Goal: Information Seeking & Learning: Learn about a topic

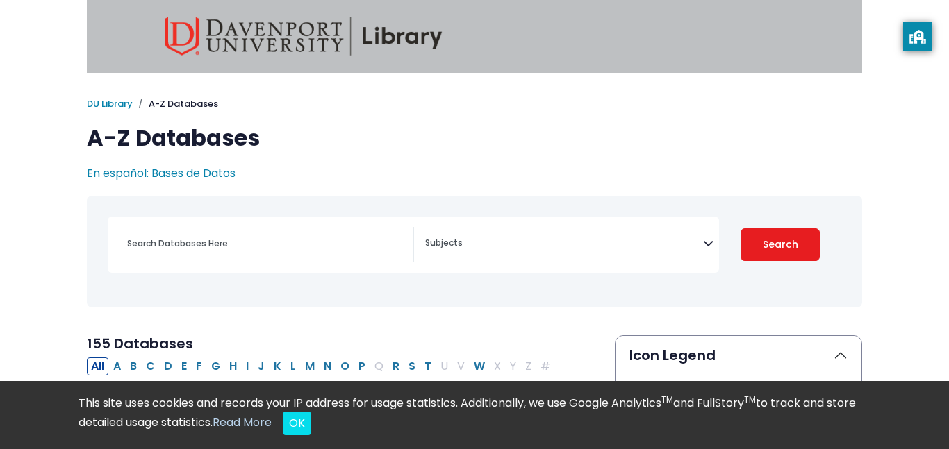
select select "Database Subject Filter"
click at [424, 196] on nav "Toggle search filters navigation" at bounding box center [474, 252] width 775 height 112
click at [311, 424] on button "OK" at bounding box center [297, 424] width 28 height 24
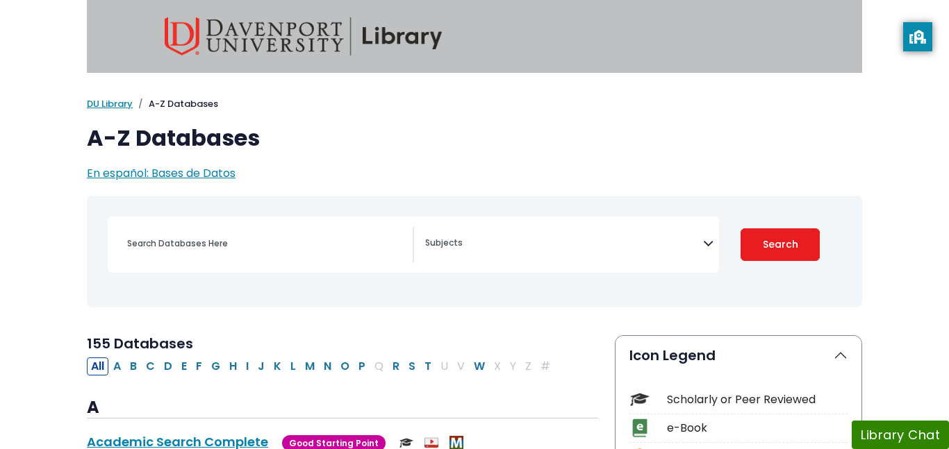
click at [545, 135] on h1 "A-Z Databases" at bounding box center [474, 138] width 775 height 26
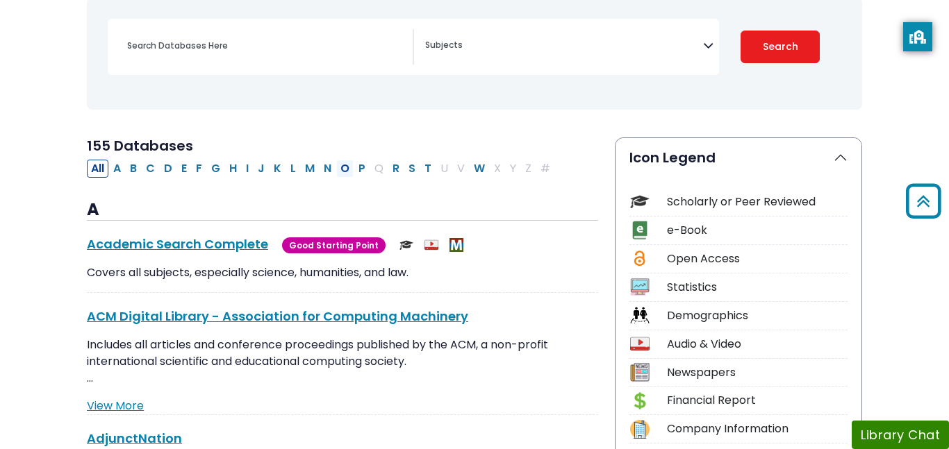
scroll to position [194, 0]
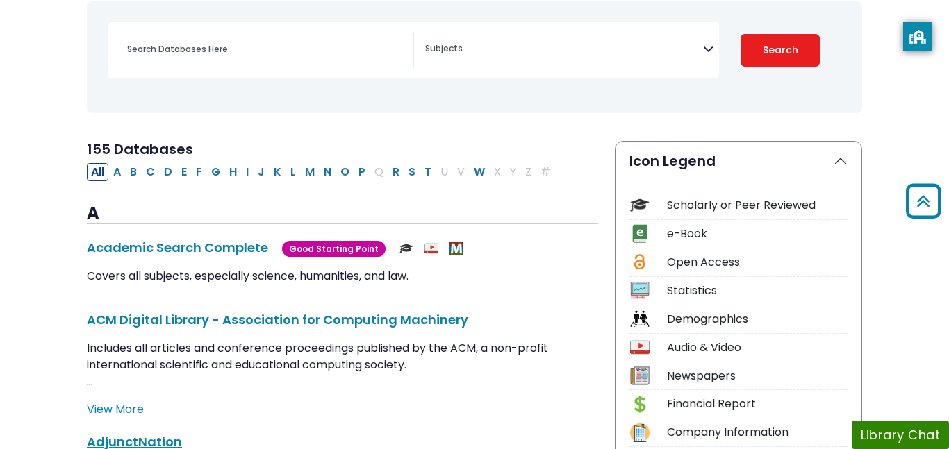
click at [253, 62] on div "Search filters" at bounding box center [266, 49] width 294 height 33
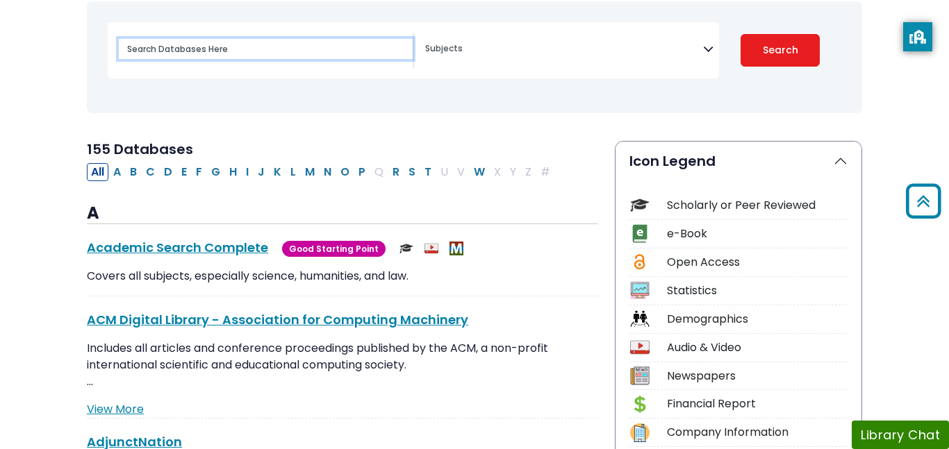
click at [239, 51] on input "Search database by title or keyword" at bounding box center [266, 49] width 294 height 20
type input "Technology affects on people's knowledge"
click at [740, 34] on button "Search" at bounding box center [779, 50] width 79 height 33
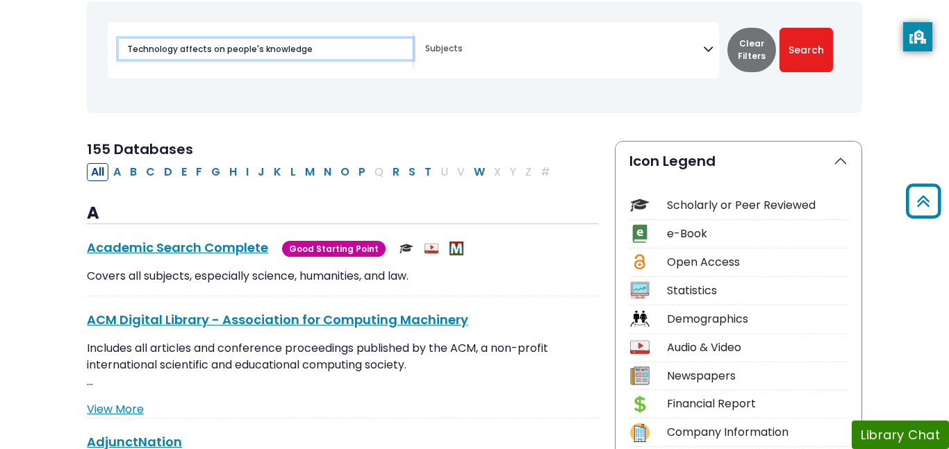
select select "Database Subject Filter"
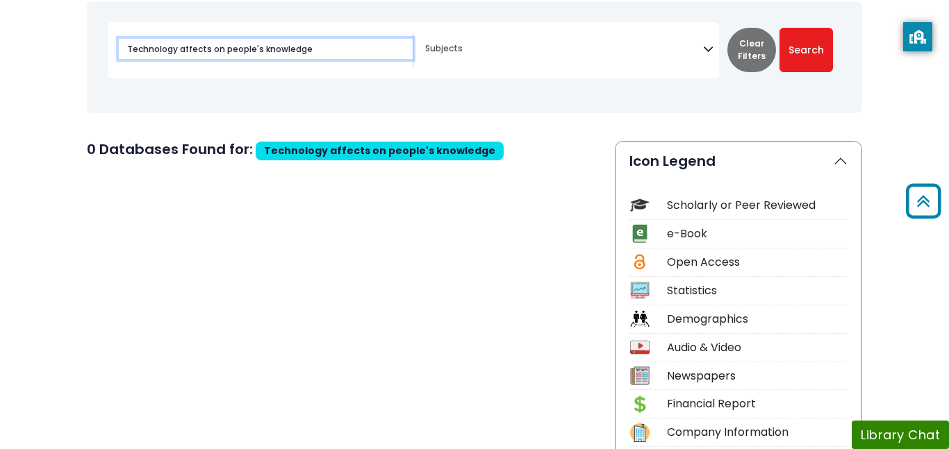
drag, startPoint x: 311, startPoint y: 48, endPoint x: 251, endPoint y: 47, distance: 60.4
click at [251, 47] on input "Technology affects on people's knowledge" at bounding box center [266, 49] width 294 height 20
type input "Technology affects on people"
click at [779, 28] on button "Search" at bounding box center [805, 50] width 53 height 44
select select "Database Subject Filter"
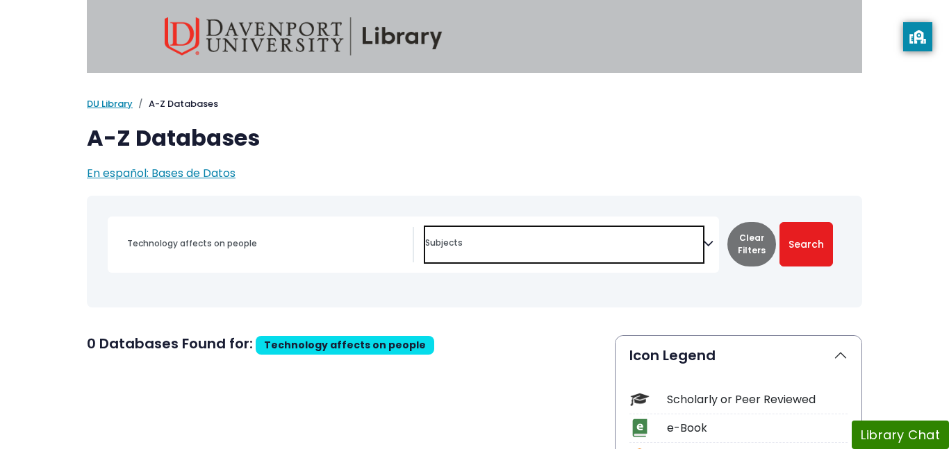
click at [471, 250] on span "Search filters" at bounding box center [564, 244] width 278 height 35
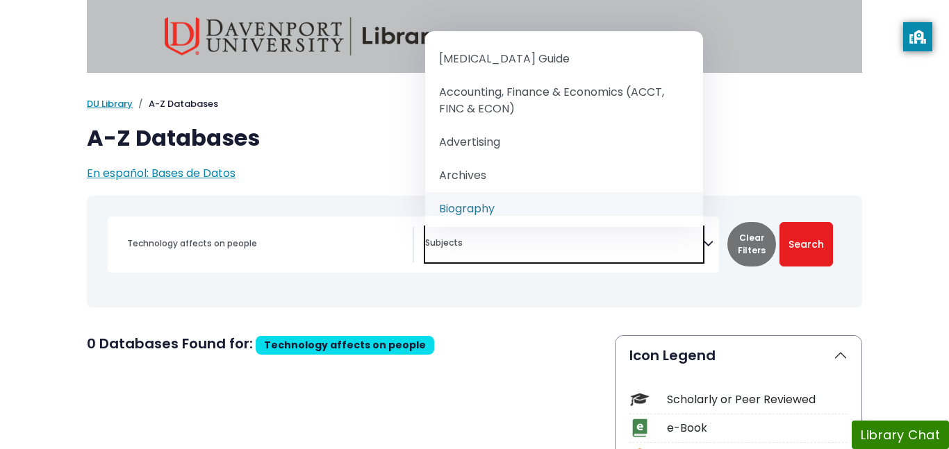
click at [533, 287] on div "Technology affects on people" at bounding box center [474, 251] width 759 height 101
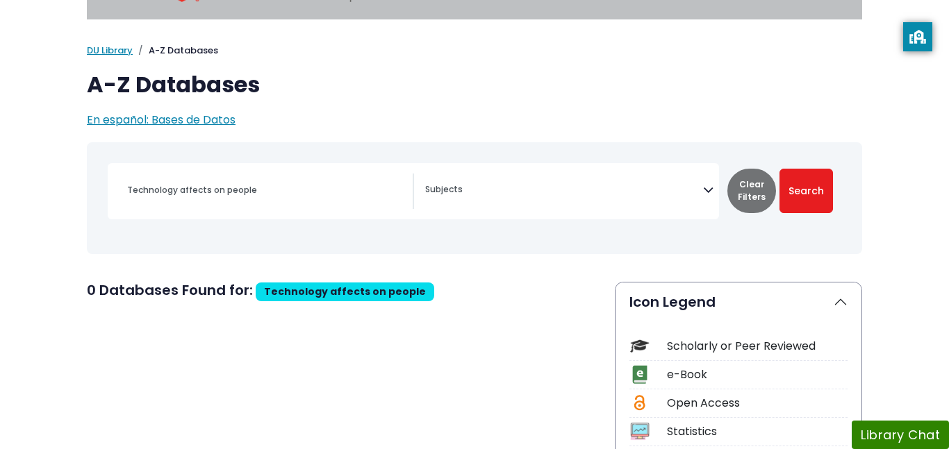
scroll to position [56, 0]
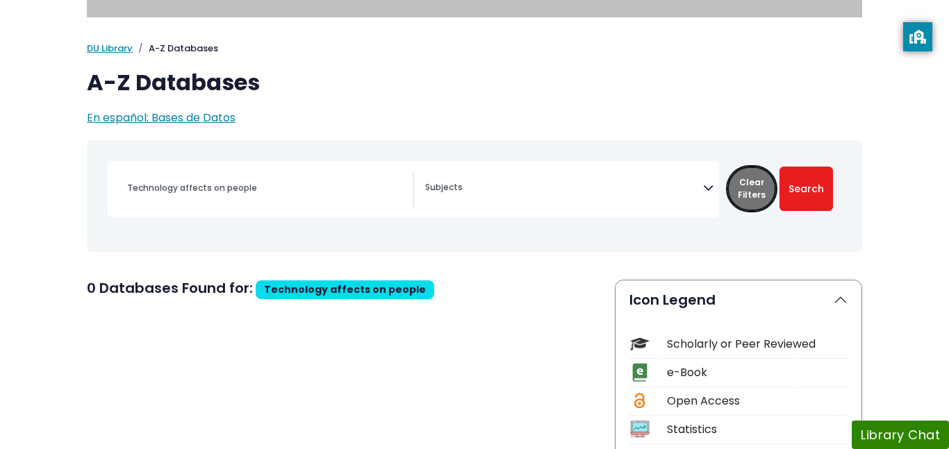
click at [746, 199] on button "Clear Filters" at bounding box center [751, 189] width 49 height 44
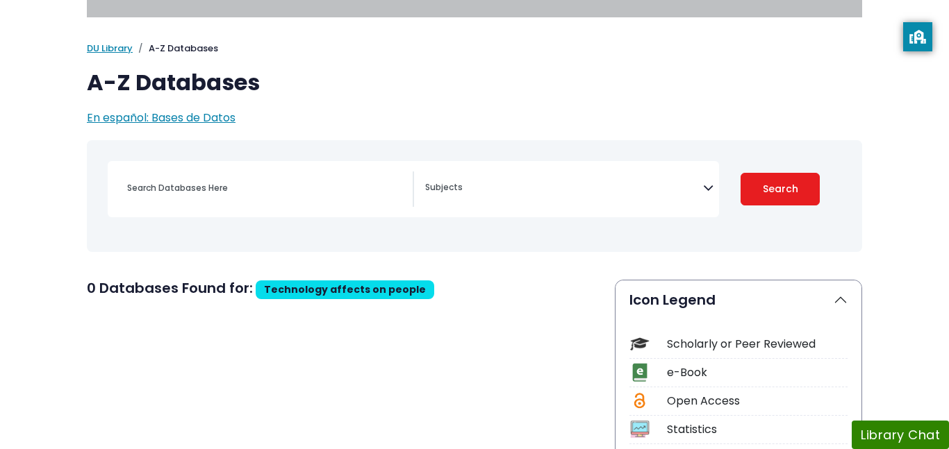
select select "Database Subject Filter"
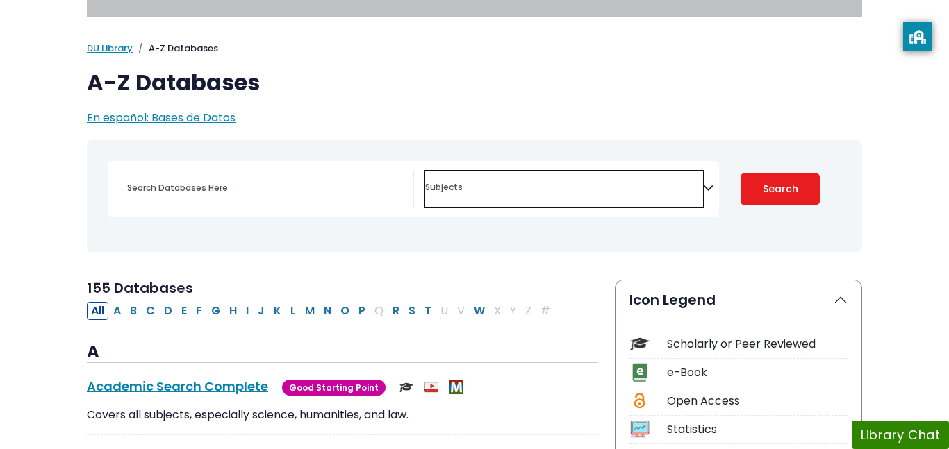
click at [597, 189] on textarea "Search" at bounding box center [564, 188] width 278 height 11
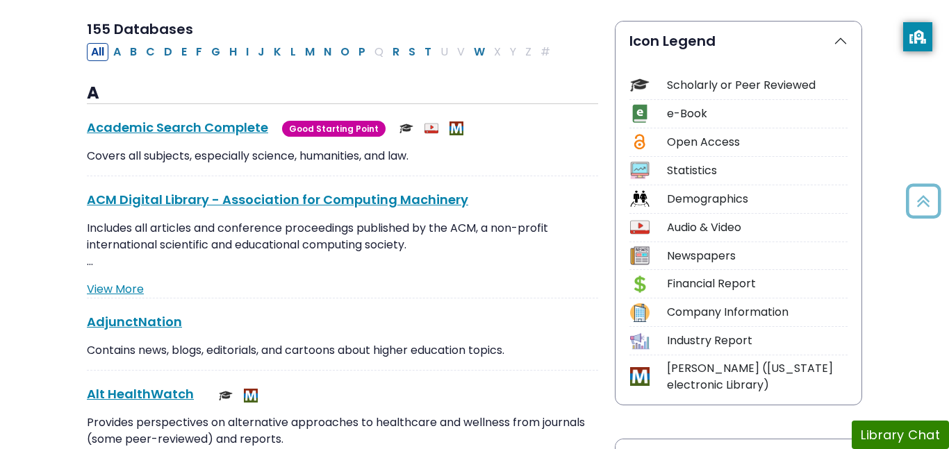
scroll to position [361, 0]
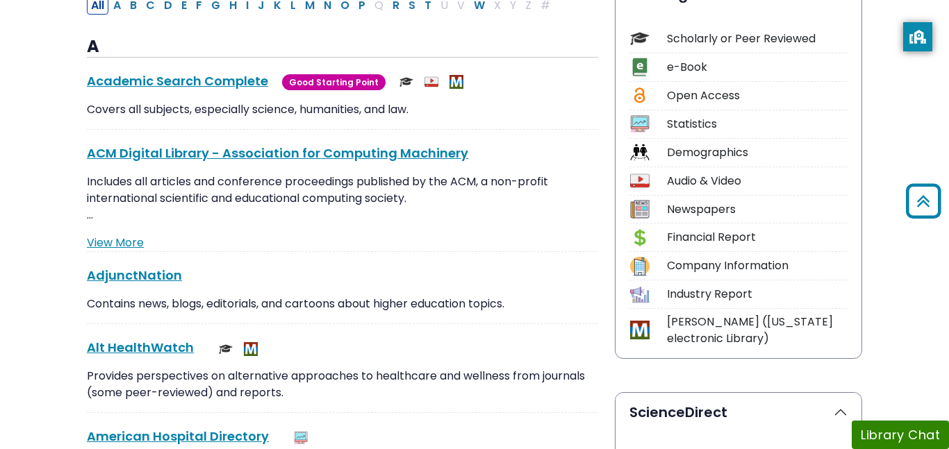
click at [510, 243] on div "View More" at bounding box center [342, 243] width 511 height 17
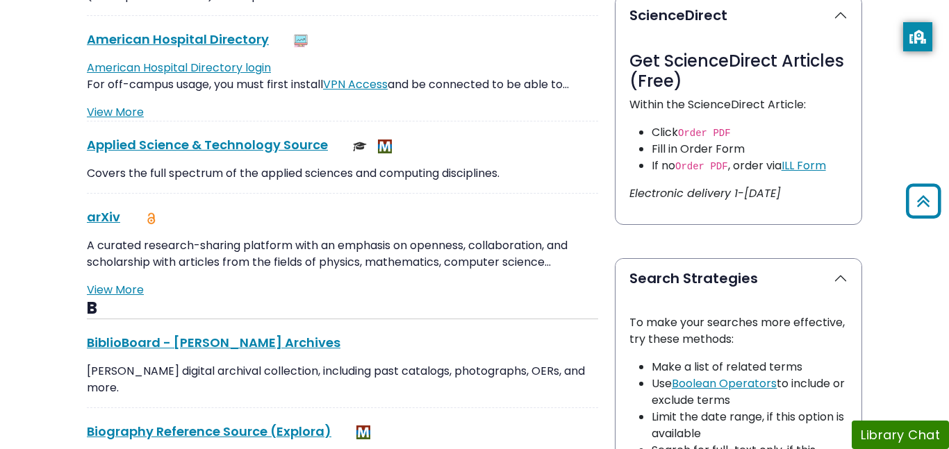
scroll to position [778, 0]
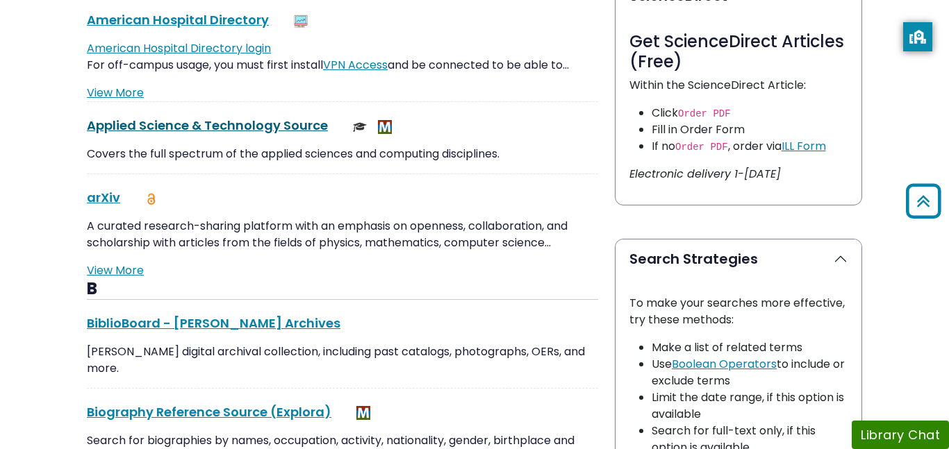
click at [302, 125] on link "Applied Science & Technology Source This link opens in a new window" at bounding box center [207, 125] width 241 height 17
click at [529, 147] on p "Covers the full spectrum of the applied sciences and computing disciplines." at bounding box center [342, 154] width 511 height 17
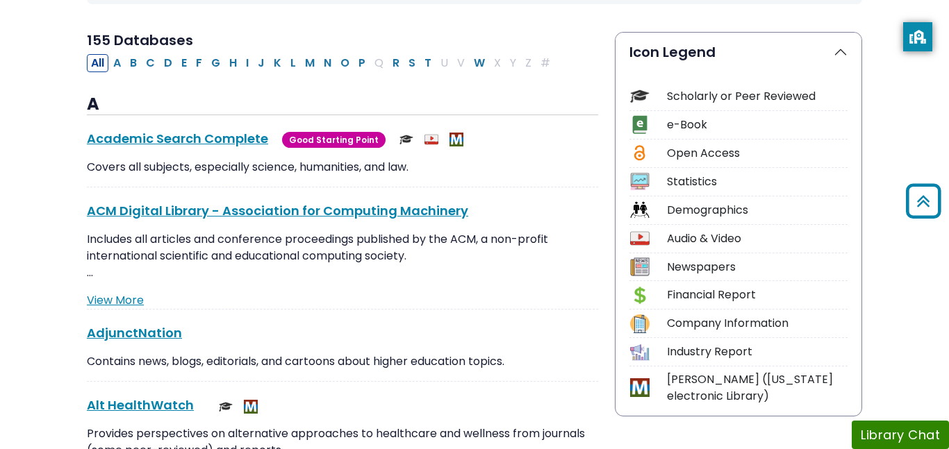
scroll to position [333, 0]
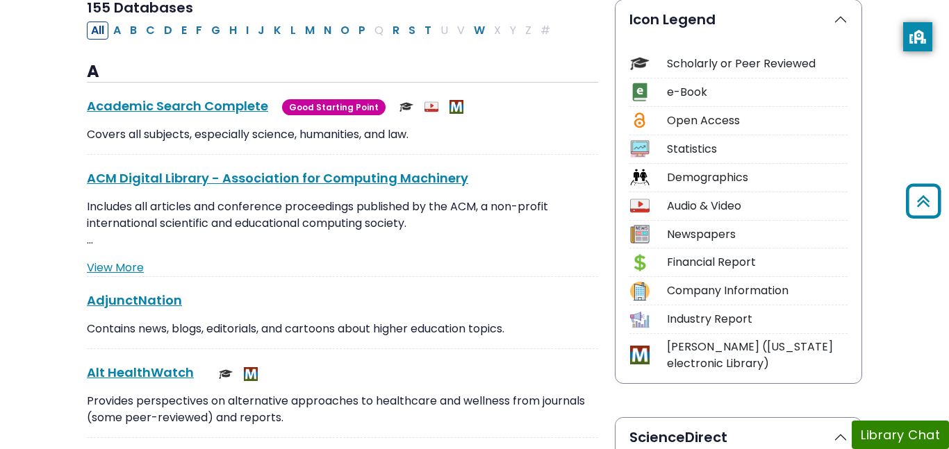
scroll to position [333, 0]
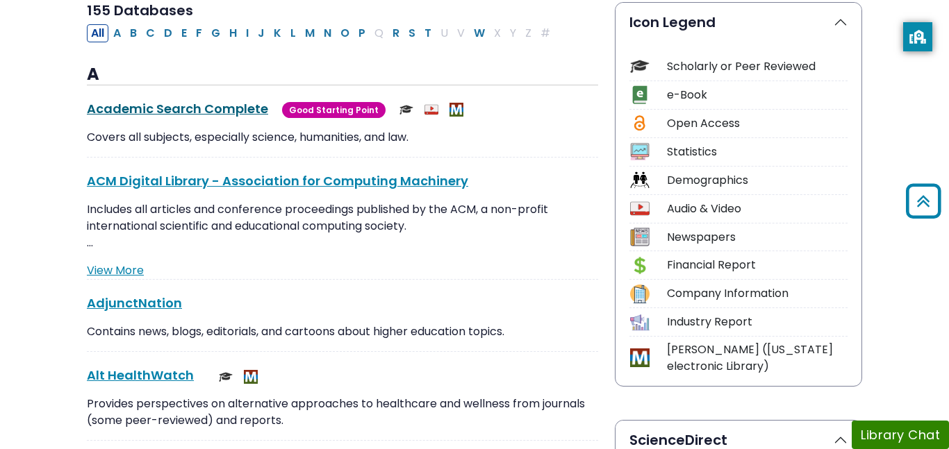
click at [193, 110] on link "Academic Search Complete This link opens in a new window" at bounding box center [177, 108] width 181 height 17
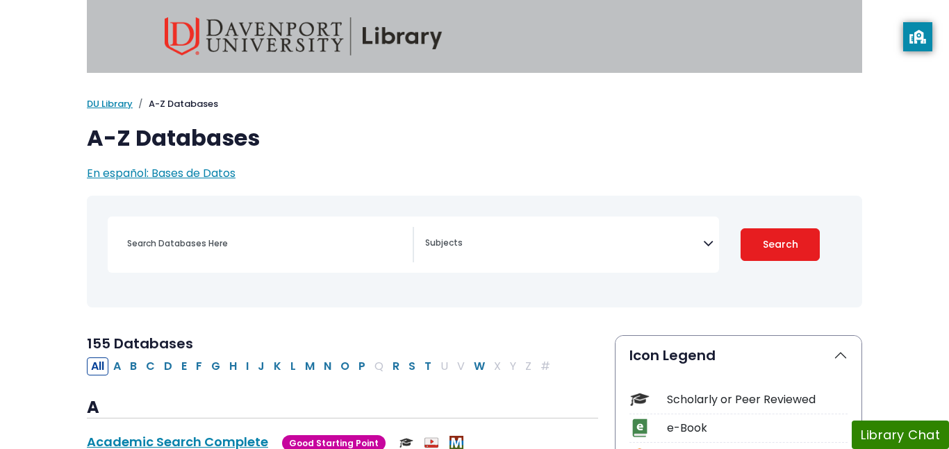
select select "Database Subject Filter"
click at [671, 171] on p "En español: Bases de Datos" at bounding box center [474, 173] width 775 height 17
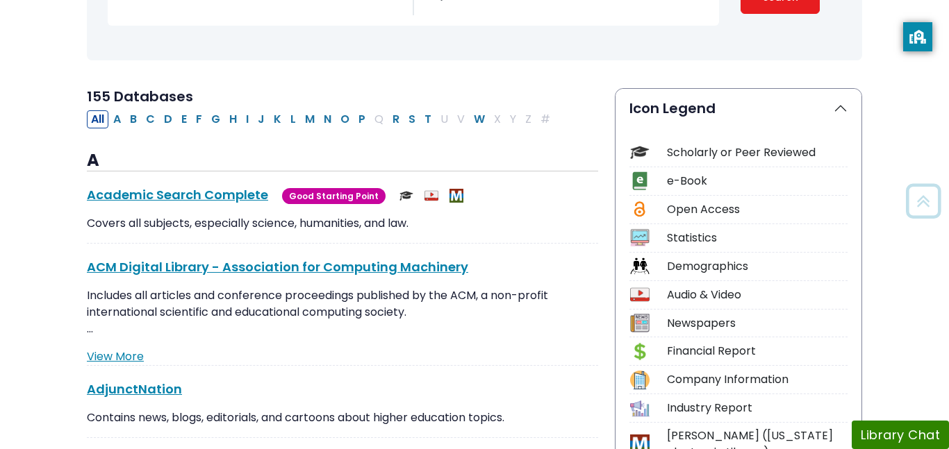
scroll to position [250, 0]
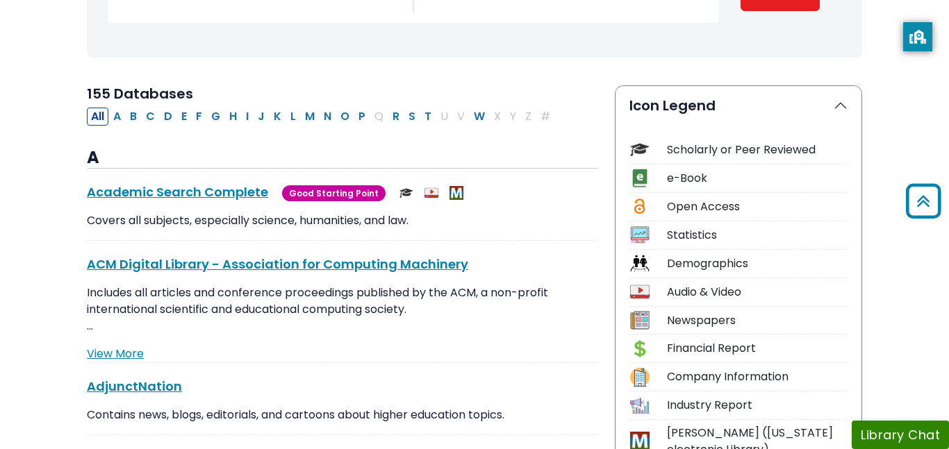
click at [498, 213] on p "Covers all subjects, especially science, humanities, and law." at bounding box center [342, 221] width 511 height 17
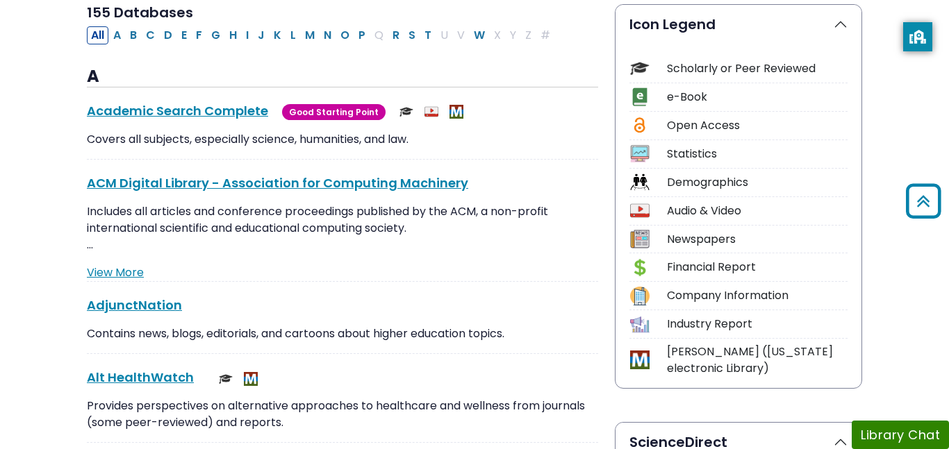
scroll to position [333, 0]
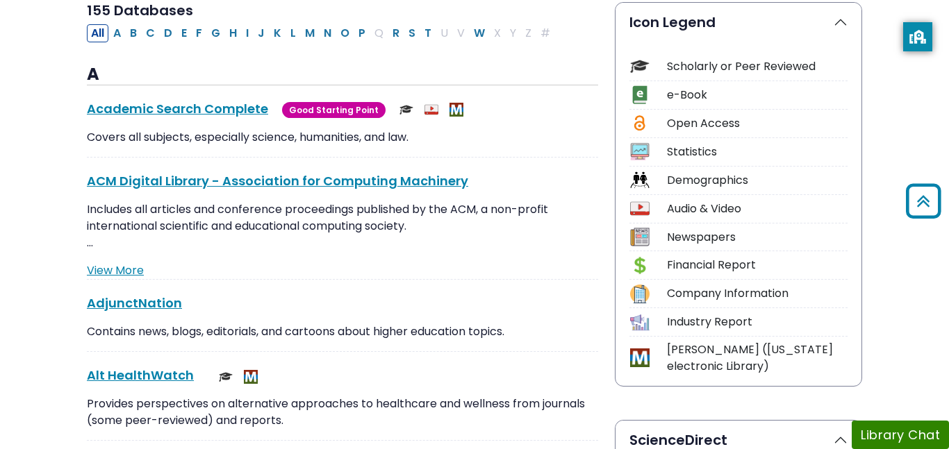
click at [327, 349] on div "Contains news, blogs, editorials, and cartoons about higher education topics." at bounding box center [342, 338] width 511 height 28
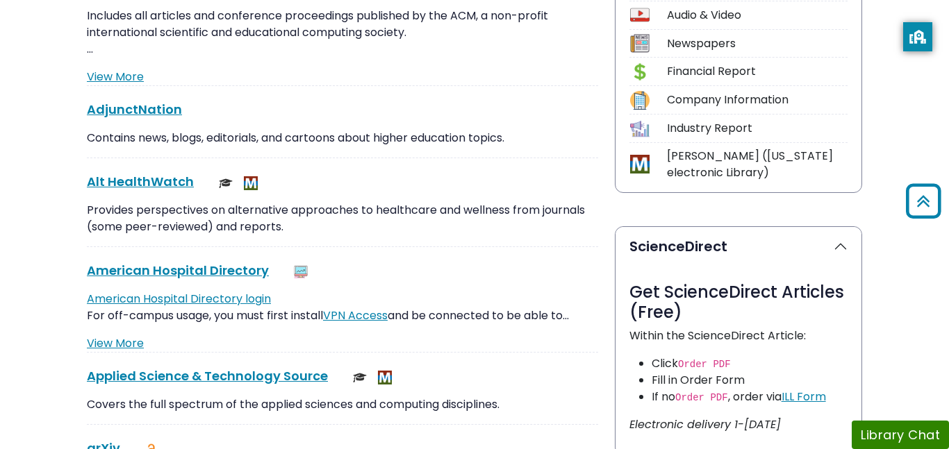
scroll to position [528, 0]
click at [310, 351] on div "A Academic Search Complete This link opens in a new window Good Starting Point …" at bounding box center [342, 199] width 511 height 659
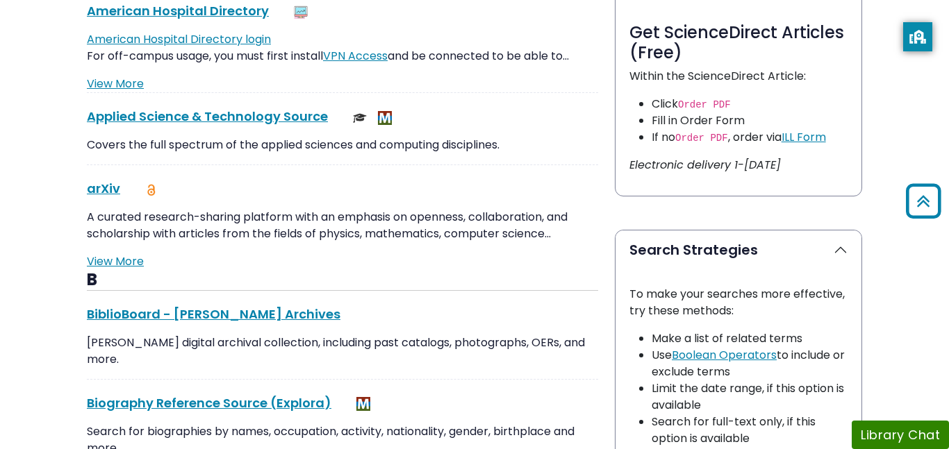
scroll to position [889, 0]
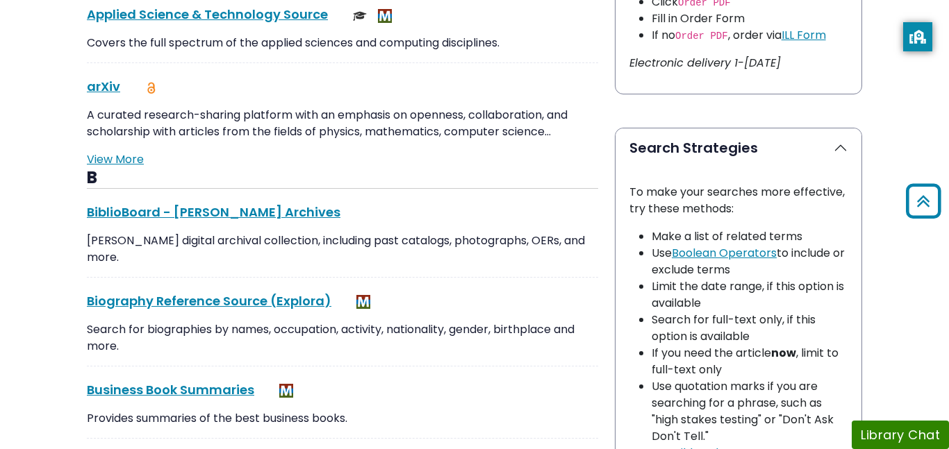
click at [303, 348] on p "Search for biographies by names, occupation, activity, nationality, gender, bir…" at bounding box center [342, 338] width 511 height 33
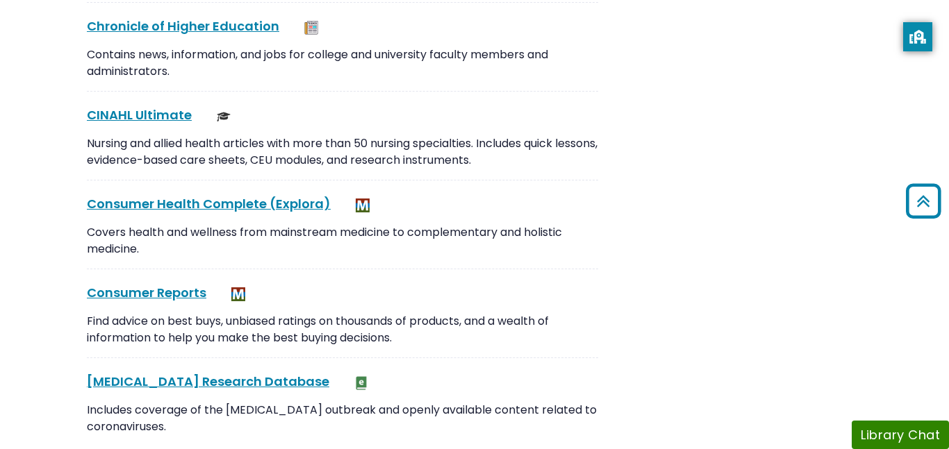
scroll to position [1667, 0]
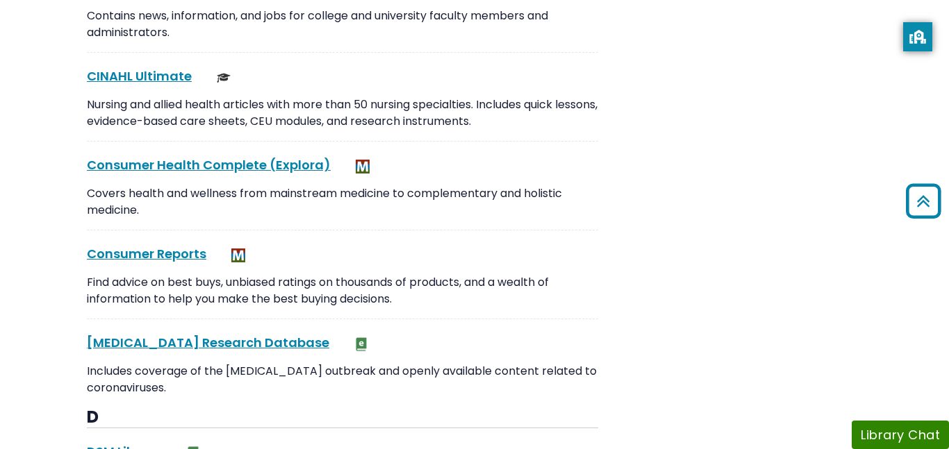
click at [302, 315] on div "Find advice on best buys, unbiased ratings on thousands of products, and a weal…" at bounding box center [342, 296] width 511 height 44
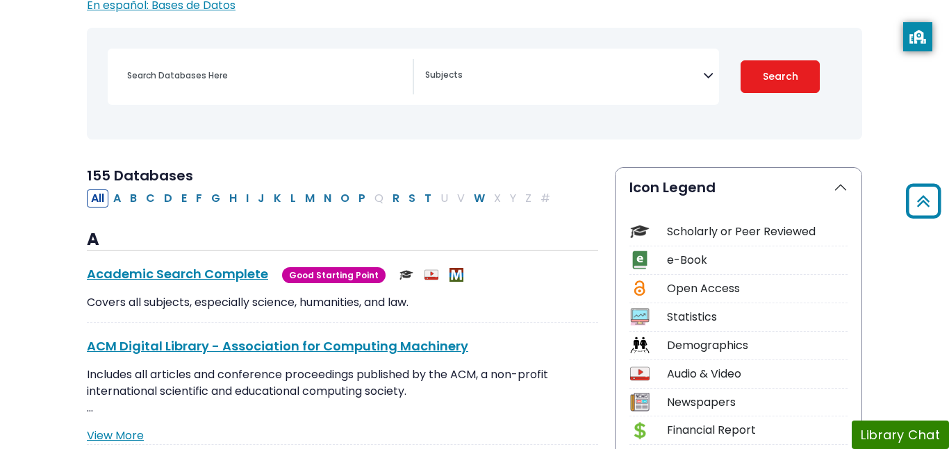
scroll to position [167, 0]
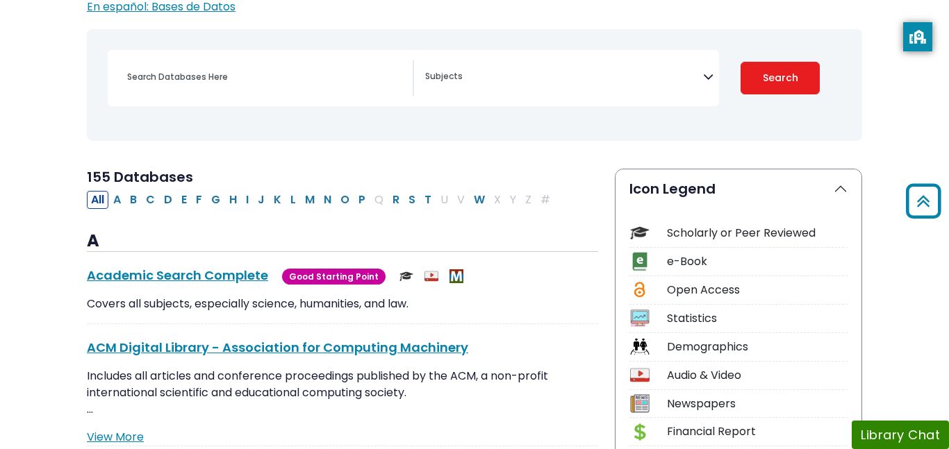
click at [220, 91] on div "Search filters" at bounding box center [266, 76] width 294 height 33
click at [217, 71] on input "Search database by title or keyword" at bounding box center [266, 77] width 294 height 20
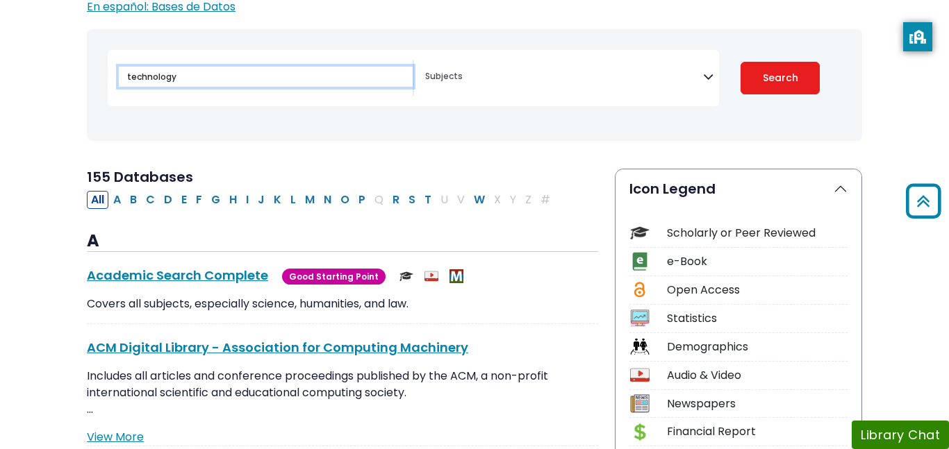
type input "technology"
click at [740, 62] on button "Search" at bounding box center [779, 78] width 79 height 33
select select "Database Subject Filter"
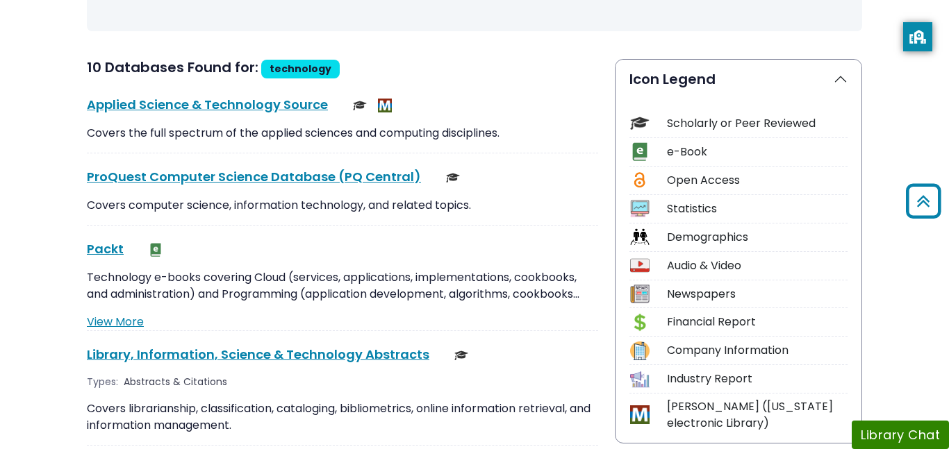
scroll to position [278, 0]
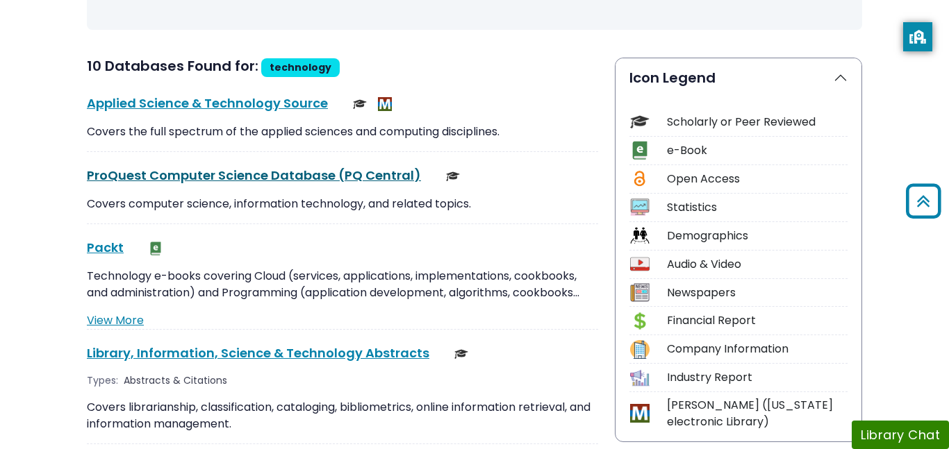
click at [345, 176] on link "ProQuest Computer Science Database (PQ Central) This link opens in a new window" at bounding box center [254, 175] width 334 height 17
